Goal: Task Accomplishment & Management: Complete application form

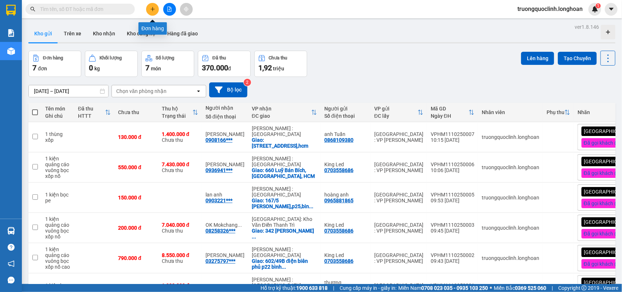
click at [151, 8] on icon "plus" at bounding box center [152, 9] width 5 height 5
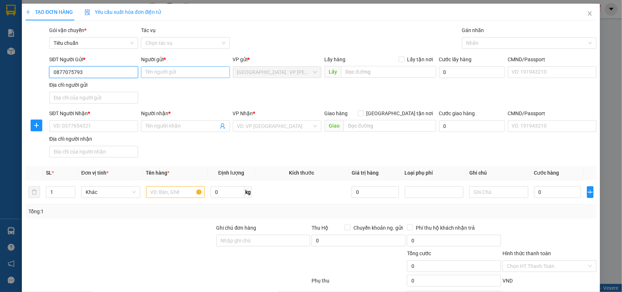
type input "0877075793"
drag, startPoint x: 187, startPoint y: 69, endPoint x: 184, endPoint y: 67, distance: 3.9
click at [186, 69] on input "Người gửi *" at bounding box center [185, 72] width 89 height 12
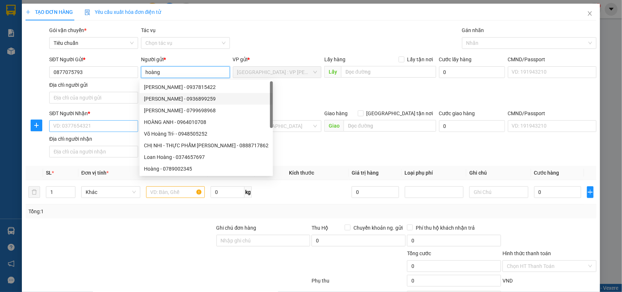
type input "hoàng"
click at [103, 128] on input "SĐT Người Nhận *" at bounding box center [93, 126] width 89 height 12
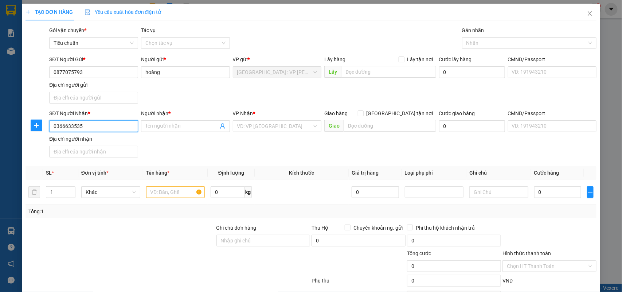
click at [95, 126] on input "0366633535" at bounding box center [93, 126] width 89 height 12
type input "0366633535"
click at [175, 125] on input "Người nhận *" at bounding box center [181, 126] width 73 height 8
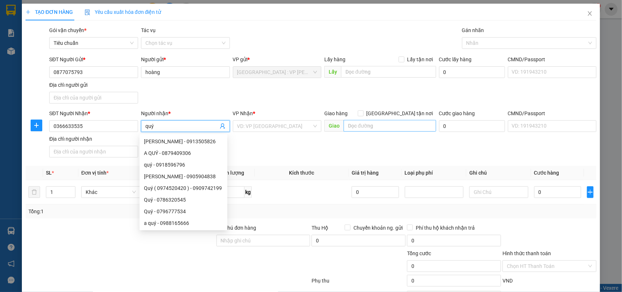
type input "quý"
click at [367, 125] on input "text" at bounding box center [390, 126] width 93 height 12
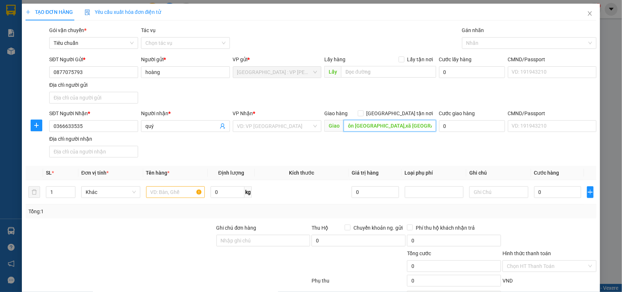
scroll to position [0, 8]
type input "thôn [GEOGRAPHIC_DATA],xã [GEOGRAPHIC_DATA],[GEOGRAPHIC_DATA]"
click at [400, 115] on span "[GEOGRAPHIC_DATA] tận nơi" at bounding box center [400, 113] width 73 height 8
click at [363, 115] on input "[GEOGRAPHIC_DATA] tận nơi" at bounding box center [360, 112] width 5 height 5
checkbox input "true"
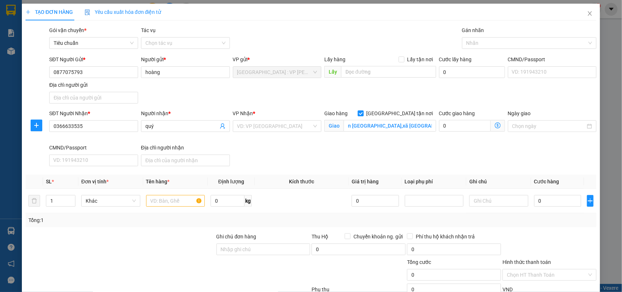
scroll to position [0, 0]
click at [484, 46] on div "Nhãn" at bounding box center [529, 43] width 135 height 12
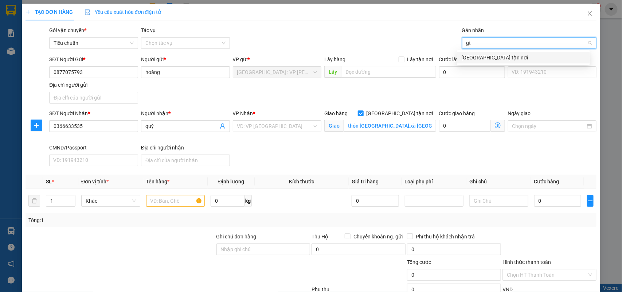
type input "gtn"
click at [476, 55] on div "[GEOGRAPHIC_DATA] tận nơi" at bounding box center [523, 58] width 124 height 8
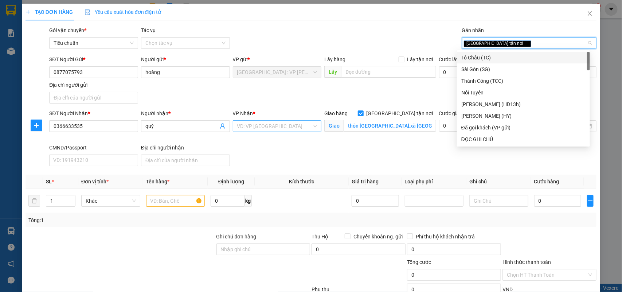
click at [307, 125] on input "search" at bounding box center [274, 126] width 75 height 11
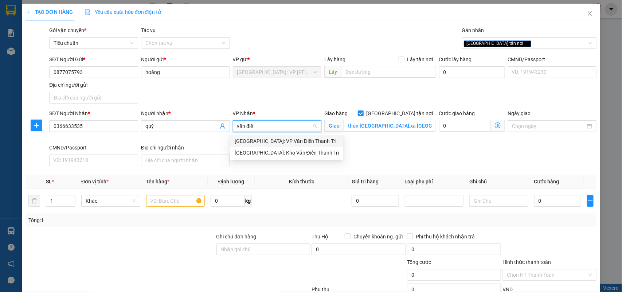
type input "văn điển"
click at [282, 152] on div "[GEOGRAPHIC_DATA]: Kho Văn Điển Thanh Trì" at bounding box center [287, 153] width 104 height 8
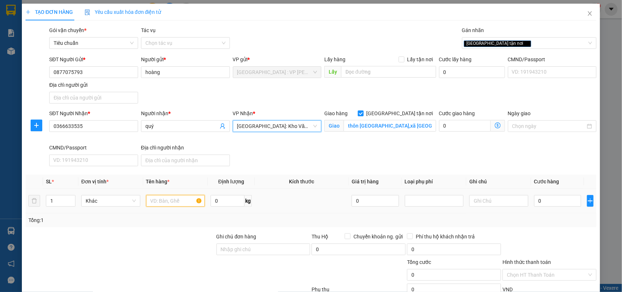
click at [179, 203] on input "text" at bounding box center [175, 201] width 59 height 12
type input "1 kiện tủ lạnh bọc bìa"
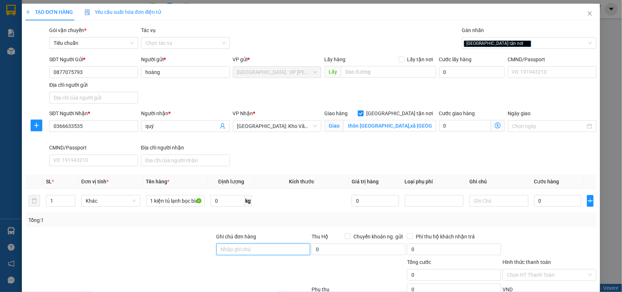
click at [235, 250] on input "Ghi chú đơn hàng" at bounding box center [264, 249] width 94 height 12
type input "nhận nguyên kiện,giao nguyên kiện,bể vỡ k đền"
click at [282, 92] on div "SĐT Người Gửi * 0877075793 Người gửi * hoàng VP gửi * [GEOGRAPHIC_DATA] : VP [P…" at bounding box center [323, 80] width 550 height 51
click at [543, 200] on input "0" at bounding box center [557, 201] width 47 height 12
type input "2"
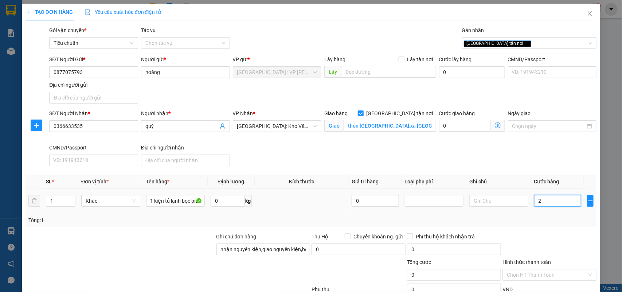
type input "2"
type input "22"
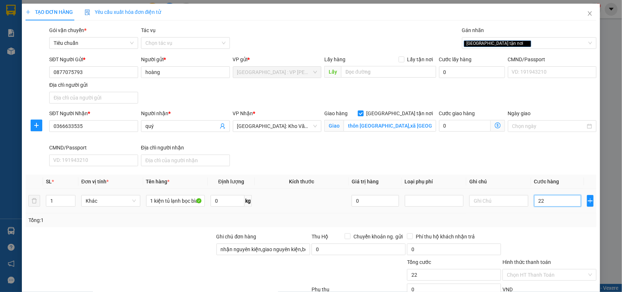
type input "220"
type input "2.200"
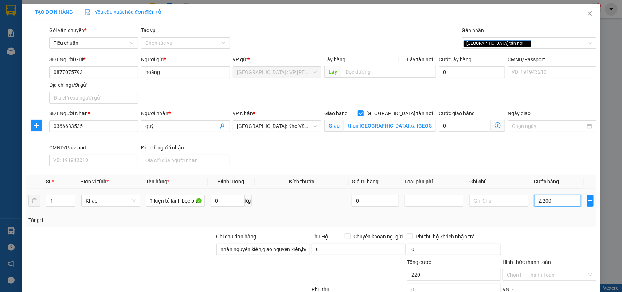
type input "2.200"
type input "22.000"
type input "220.000"
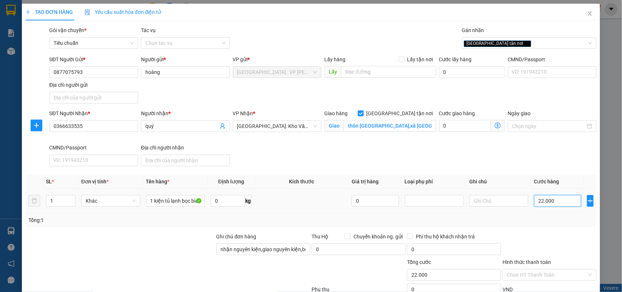
type input "220.000"
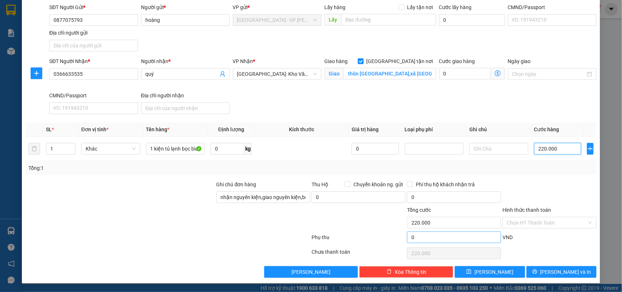
type input "220.000"
click at [431, 237] on input "0" at bounding box center [454, 237] width 94 height 12
type input "220.008"
type input "8"
type input "220.008"
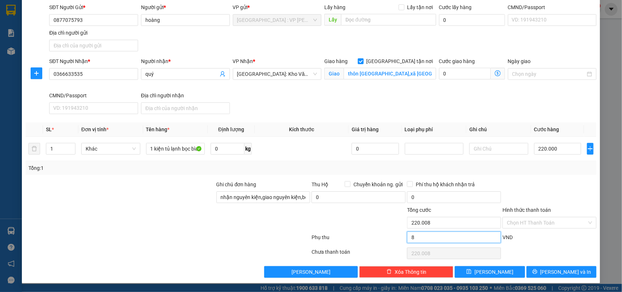
type input "80"
type input "220.080"
type input "220.800"
type input "800"
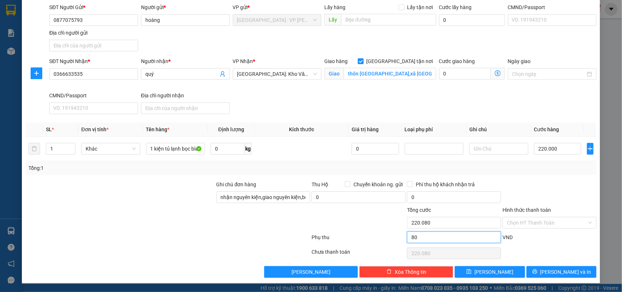
type input "220.800"
type input "228.000"
type input "8.000"
type input "228.000"
type input "300.000"
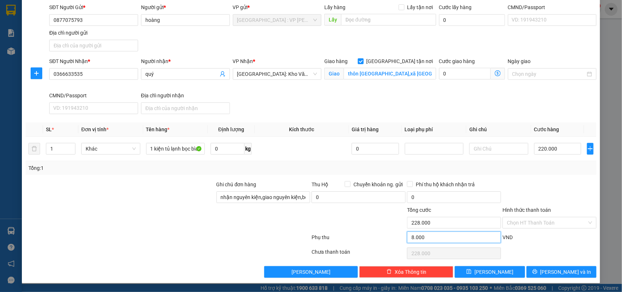
type input "80.000"
type input "300.000"
type input "80.000"
click at [100, 174] on div "Tổng: 1" at bounding box center [312, 168] width 572 height 14
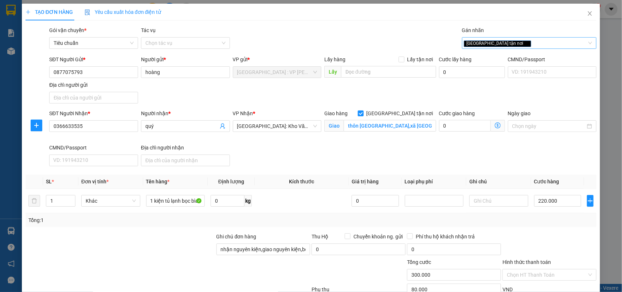
click at [508, 46] on div "[GEOGRAPHIC_DATA] tận nơi" at bounding box center [526, 43] width 124 height 9
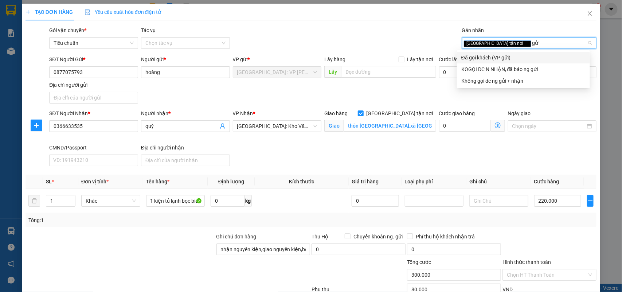
type input "gửi"
click at [502, 60] on div "Đã gọi khách (VP gửi)" at bounding box center [523, 58] width 124 height 8
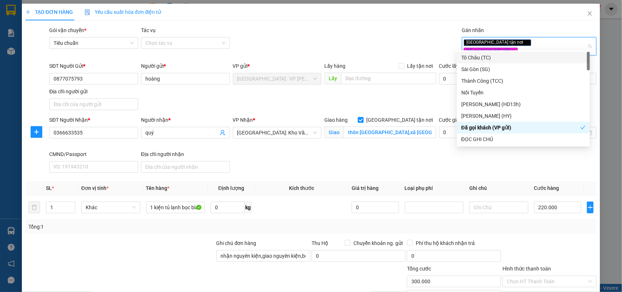
click at [367, 37] on div "Gói vận chuyển * Tiêu chuẩn Tác vụ Chọn tác vụ Gán nhãn Giao tận nơi Đã gọi k…" at bounding box center [323, 42] width 550 height 32
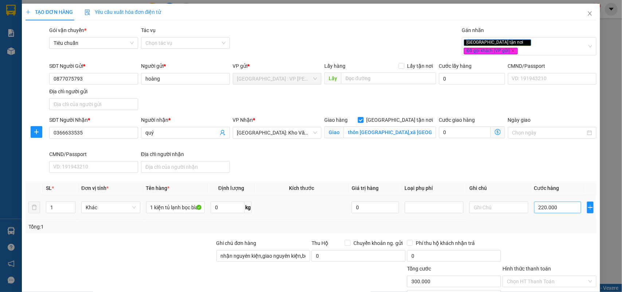
scroll to position [53, 0]
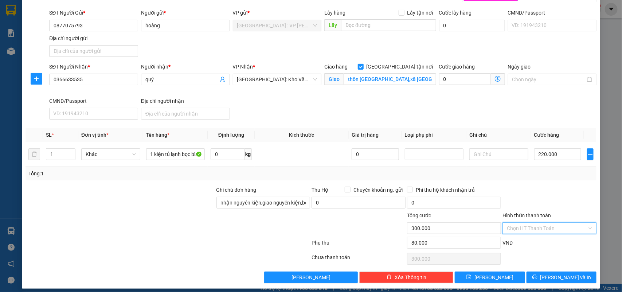
click at [540, 223] on input "Hình thức thanh toán" at bounding box center [547, 228] width 80 height 11
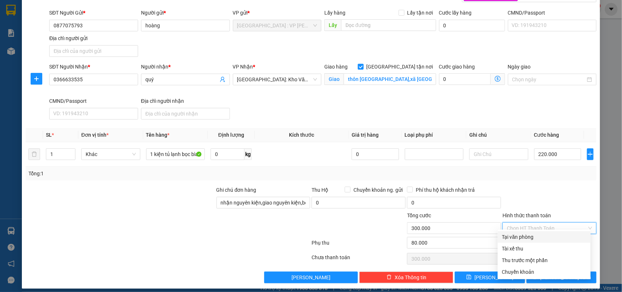
drag, startPoint x: 529, startPoint y: 235, endPoint x: 542, endPoint y: 195, distance: 42.3
click at [528, 235] on div "Tại văn phòng" at bounding box center [544, 237] width 84 height 8
type input "0"
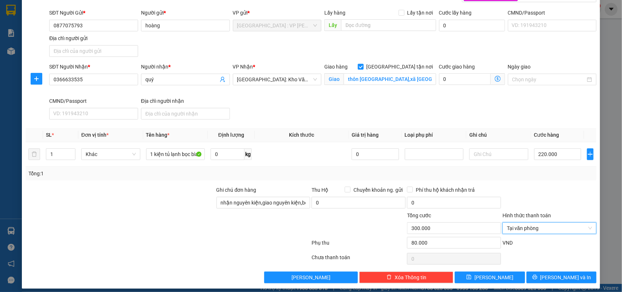
click at [543, 187] on div at bounding box center [549, 199] width 95 height 26
click at [558, 272] on button "[PERSON_NAME] và In" at bounding box center [562, 278] width 70 height 12
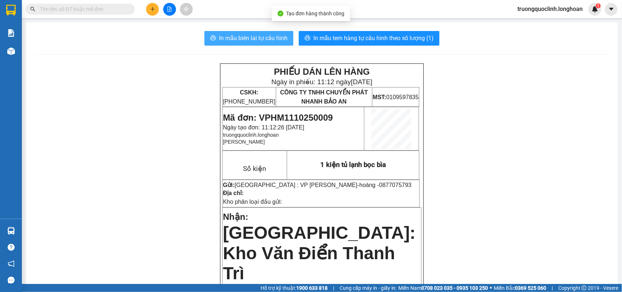
click at [253, 36] on span "In mẫu biên lai tự cấu hình" at bounding box center [253, 38] width 69 height 9
click at [310, 117] on span "Mã đơn: VPHM1110250009" at bounding box center [278, 118] width 110 height 10
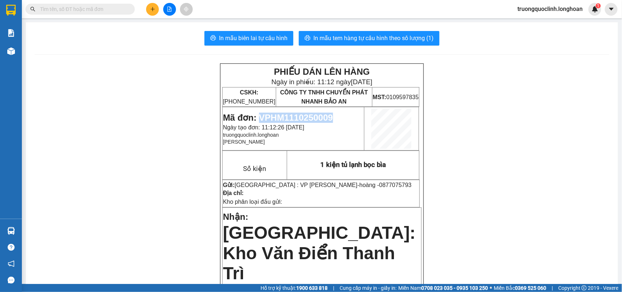
click at [310, 117] on span "Mã đơn: VPHM1110250009" at bounding box center [278, 118] width 110 height 10
copy span "VPHM1110250009"
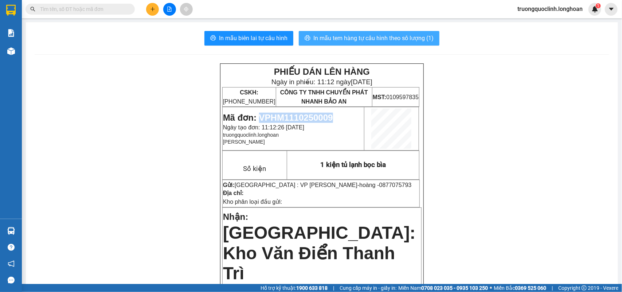
click at [378, 35] on span "In mẫu tem hàng tự cấu hình theo số lượng (1)" at bounding box center [373, 38] width 120 height 9
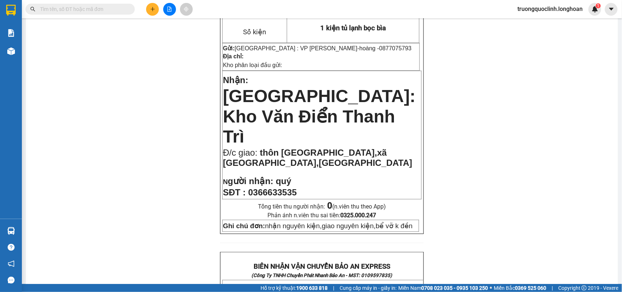
scroll to position [182, 0]
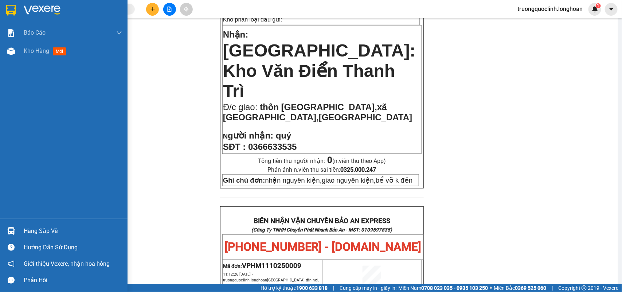
click at [3, 7] on div at bounding box center [64, 12] width 128 height 24
